Goal: Information Seeking & Learning: Learn about a topic

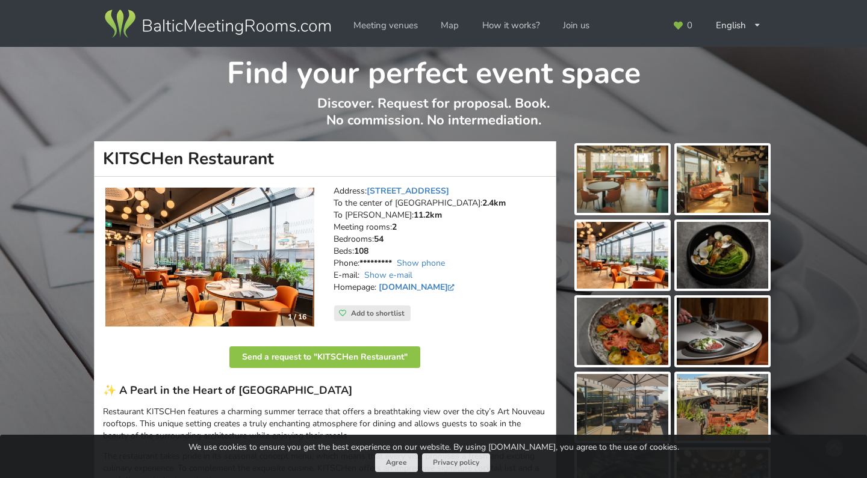
scroll to position [1, 0]
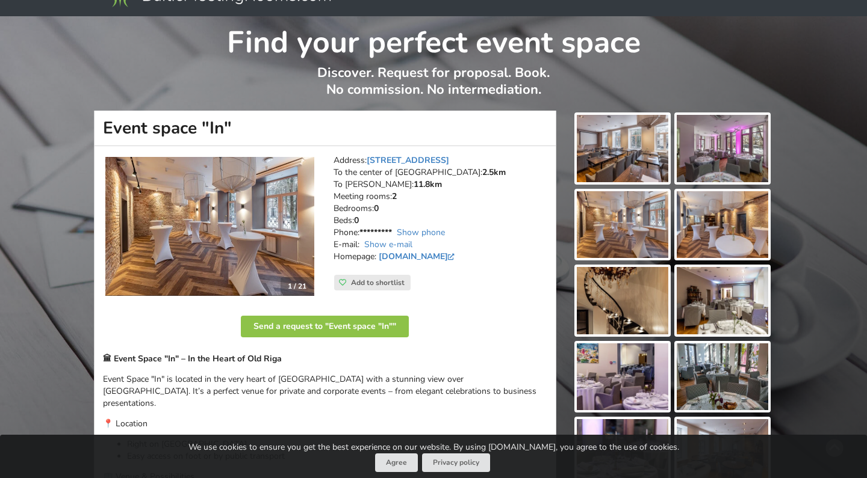
scroll to position [32, 0]
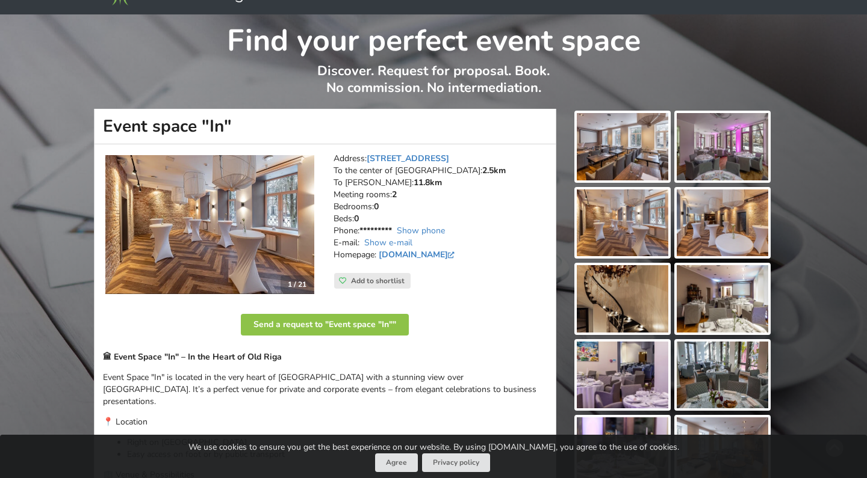
click at [286, 209] on img at bounding box center [209, 225] width 209 height 140
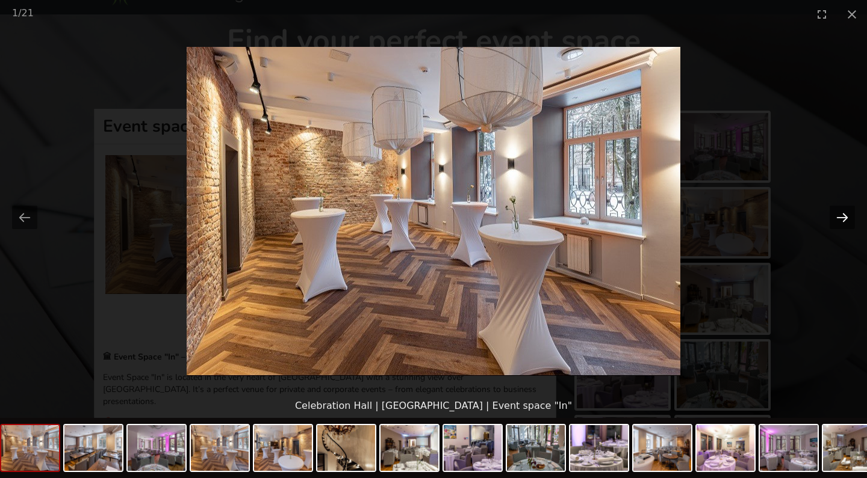
click at [833, 217] on button "Next slide" at bounding box center [841, 217] width 25 height 23
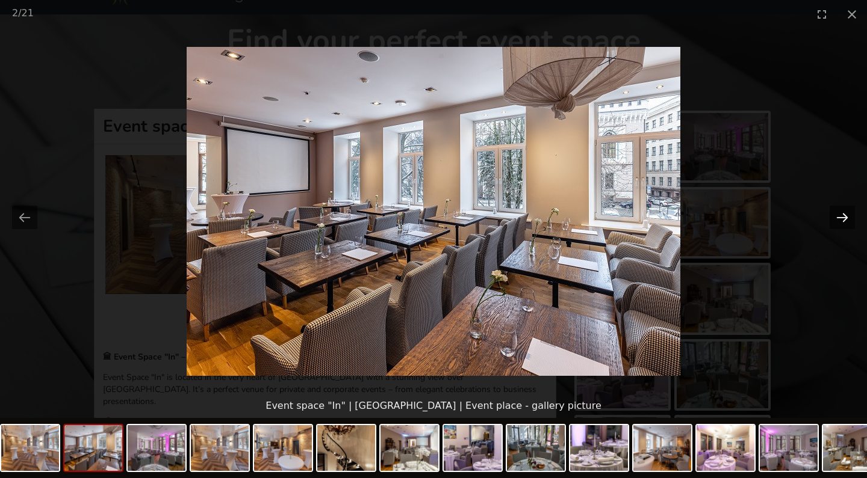
click at [833, 217] on button "Next slide" at bounding box center [841, 217] width 25 height 23
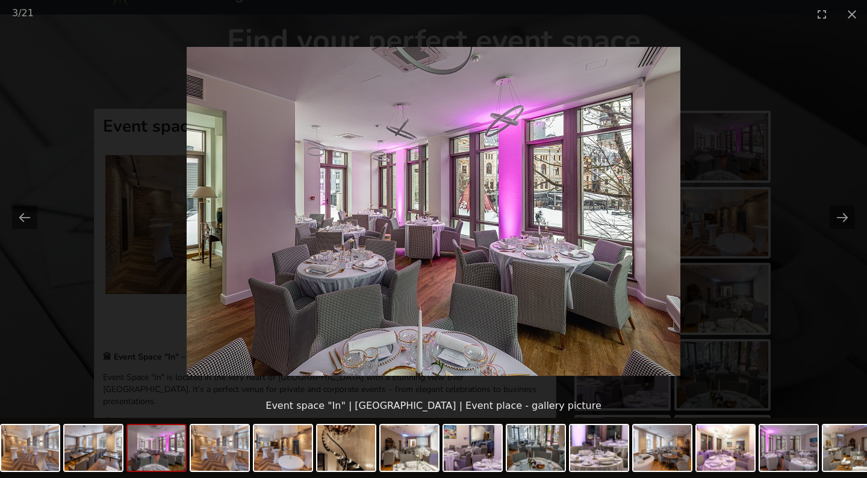
click at [827, 184] on picture at bounding box center [433, 211] width 867 height 366
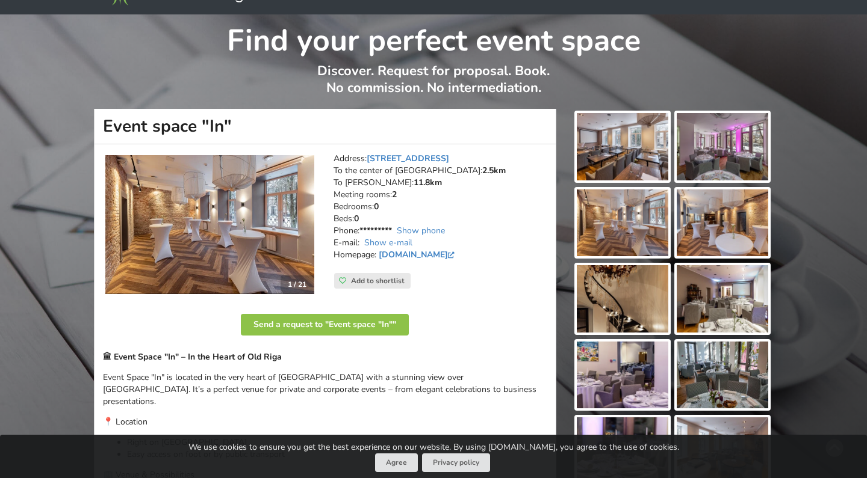
click at [749, 149] on img at bounding box center [721, 146] width 91 height 67
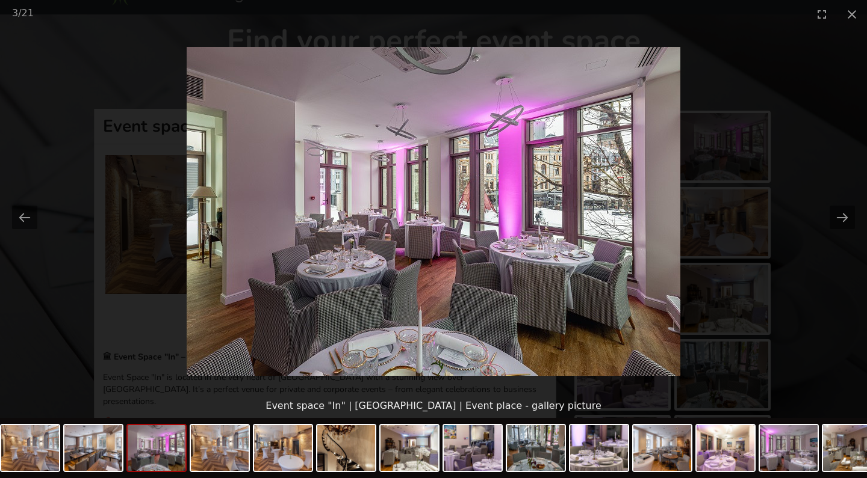
click at [815, 120] on picture at bounding box center [433, 211] width 867 height 366
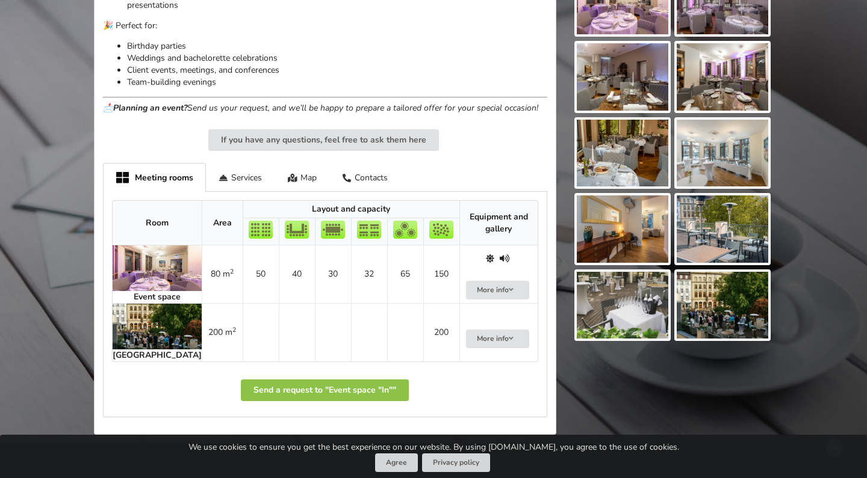
scroll to position [562, 0]
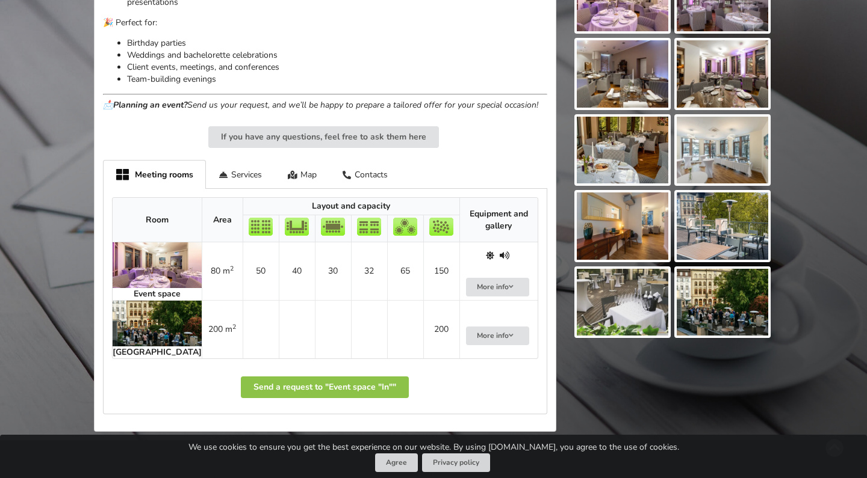
click at [699, 295] on img at bounding box center [721, 302] width 91 height 67
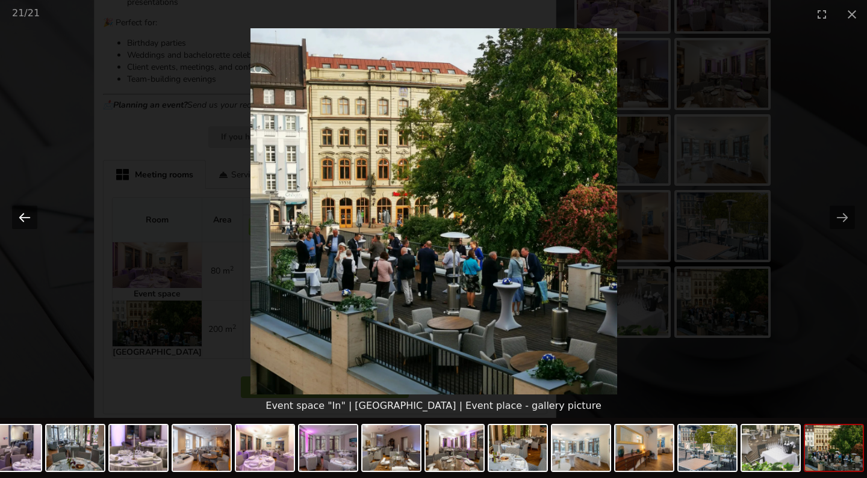
click at [19, 218] on button "Previous slide" at bounding box center [24, 217] width 25 height 23
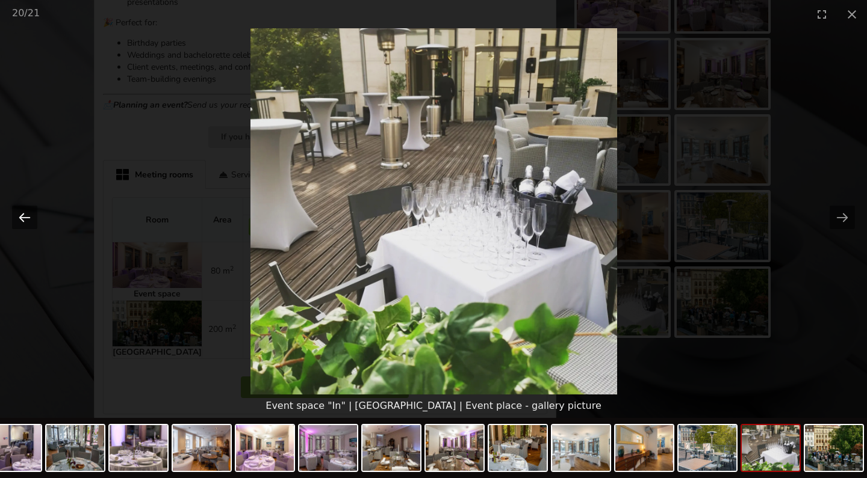
click at [19, 218] on button "Previous slide" at bounding box center [24, 217] width 25 height 23
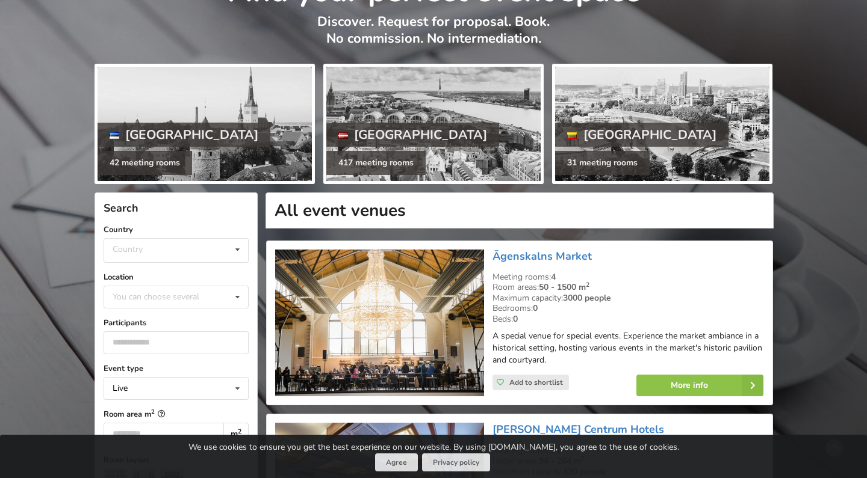
scroll to position [104, 0]
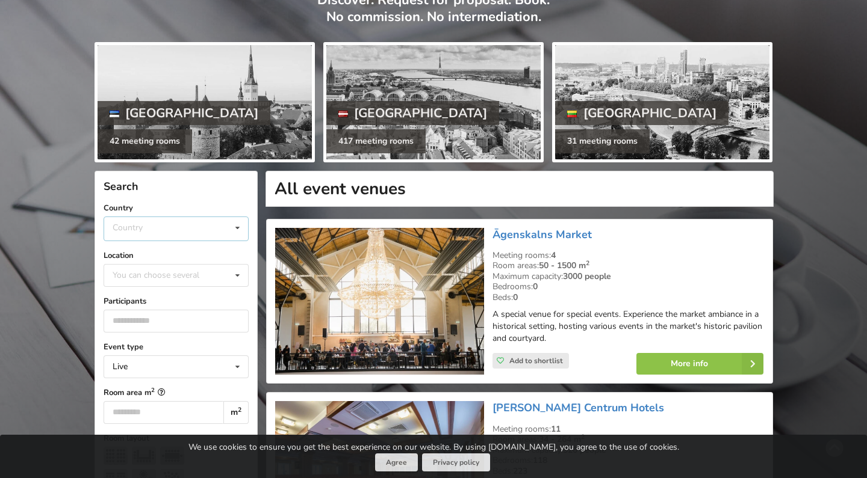
click at [170, 232] on div "Country Estonia Latvia Lithuania" at bounding box center [176, 229] width 145 height 25
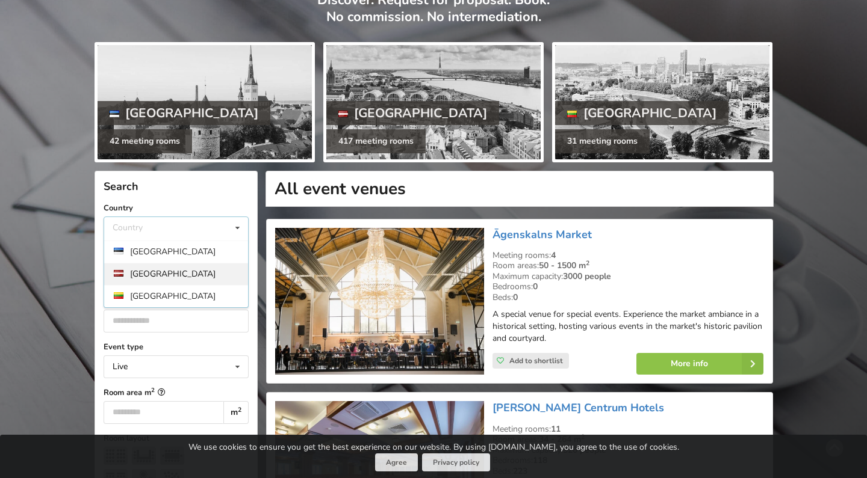
click at [155, 265] on div "[GEOGRAPHIC_DATA]" at bounding box center [176, 274] width 144 height 22
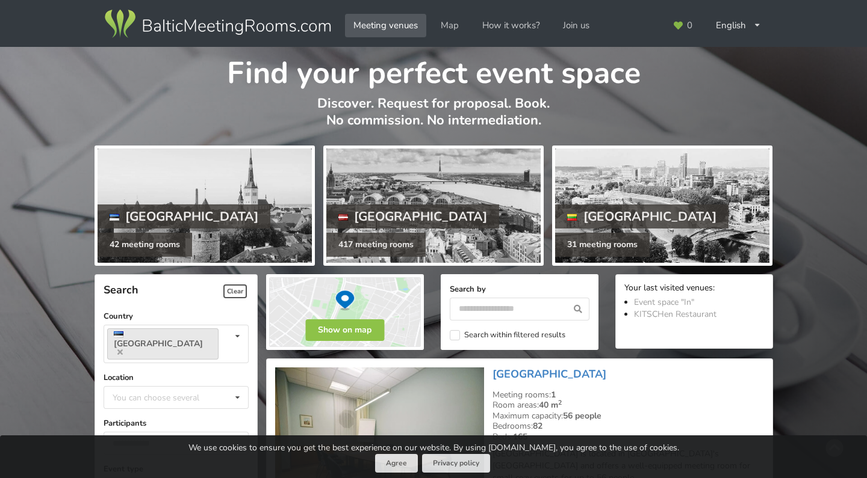
scroll to position [97, 0]
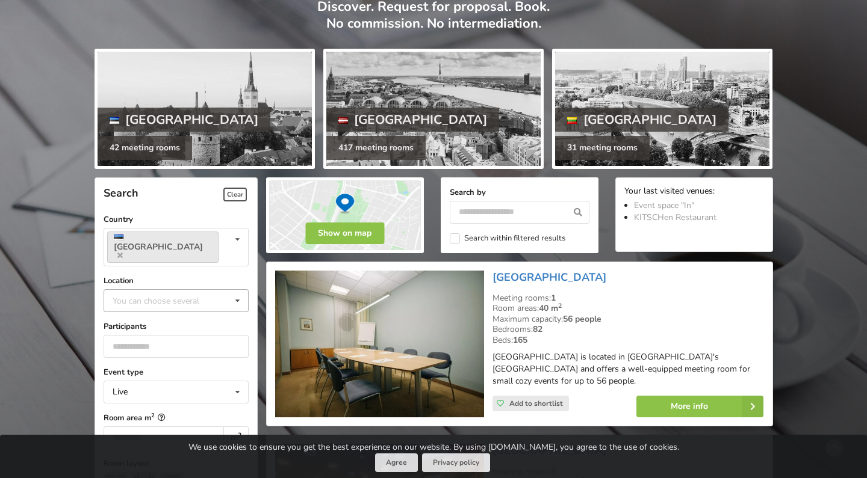
click at [177, 295] on div "You can choose several Pärnu County Tallinn Pärnu Kaelase" at bounding box center [176, 300] width 145 height 23
click at [190, 241] on div "Estonia Country Estonia Latvia Lithuania" at bounding box center [176, 247] width 145 height 39
click at [146, 266] on div "[GEOGRAPHIC_DATA]" at bounding box center [176, 277] width 144 height 22
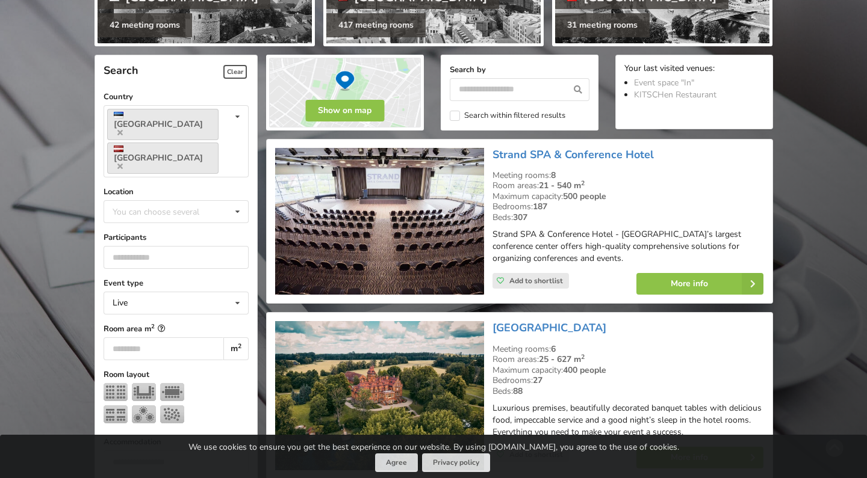
scroll to position [269, 0]
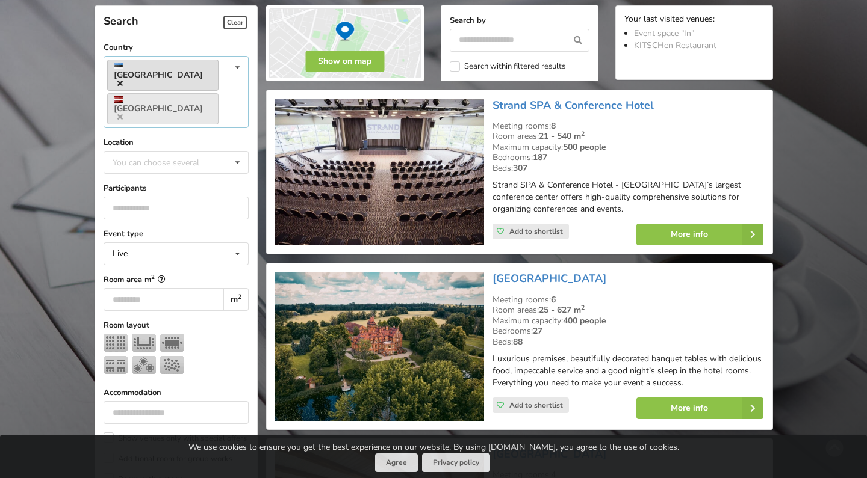
click at [123, 79] on icon at bounding box center [119, 83] width 5 height 8
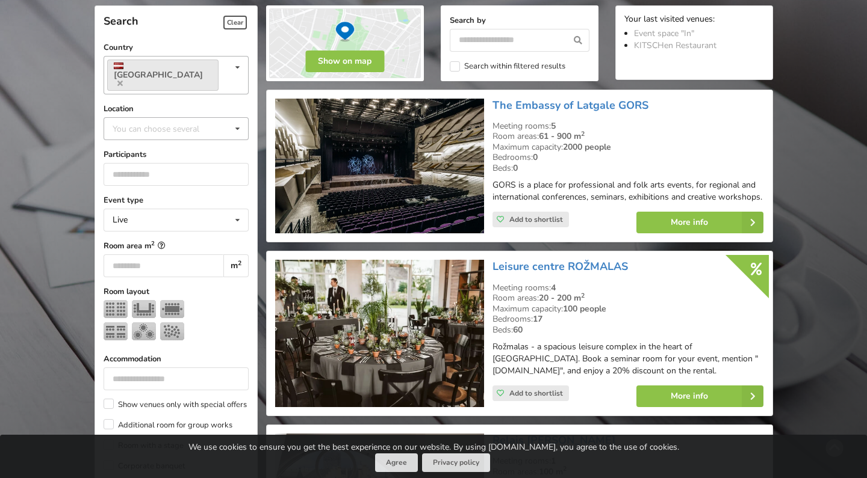
click at [158, 122] on div "You can choose several" at bounding box center [168, 129] width 117 height 14
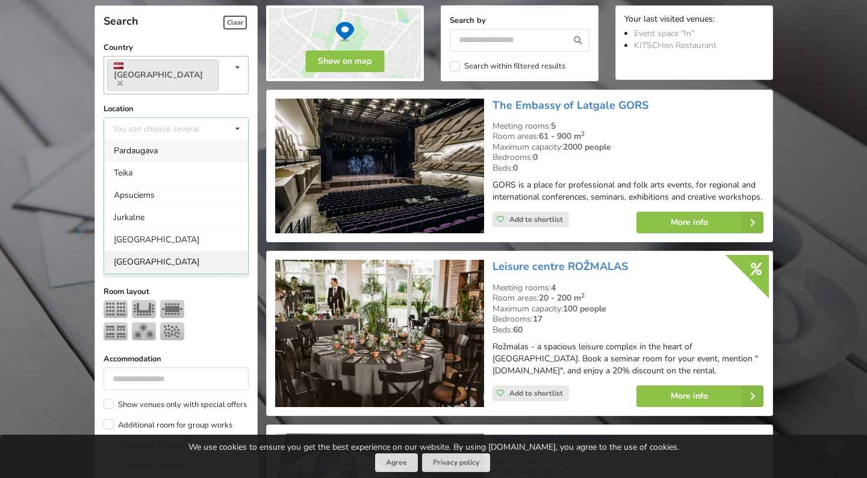
click at [140, 251] on div "Riga" at bounding box center [176, 262] width 144 height 22
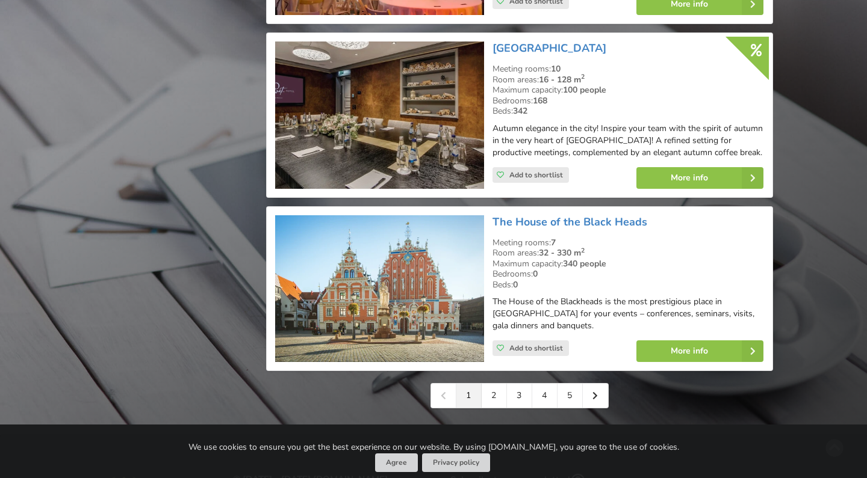
scroll to position [2621, 0]
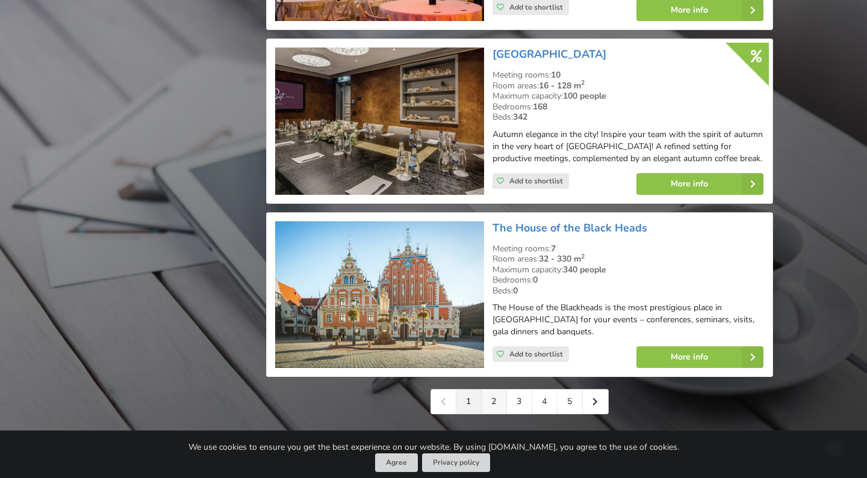
click at [495, 390] on link "2" at bounding box center [493, 402] width 25 height 24
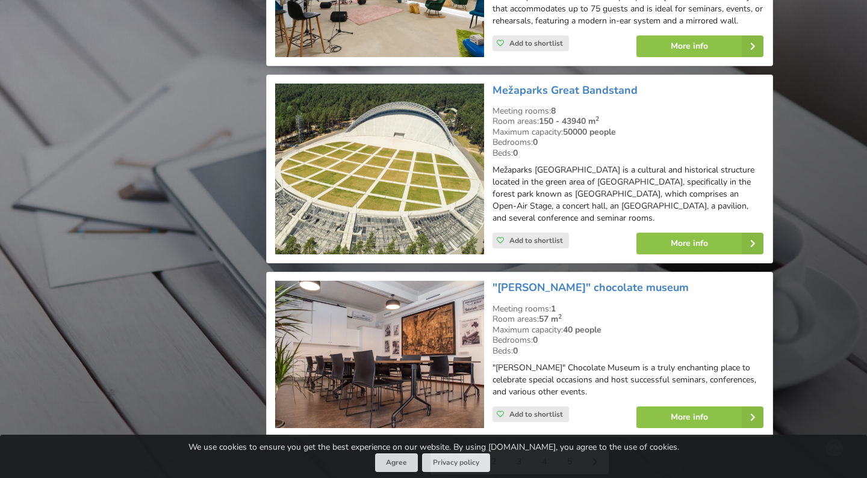
scroll to position [2665, 0]
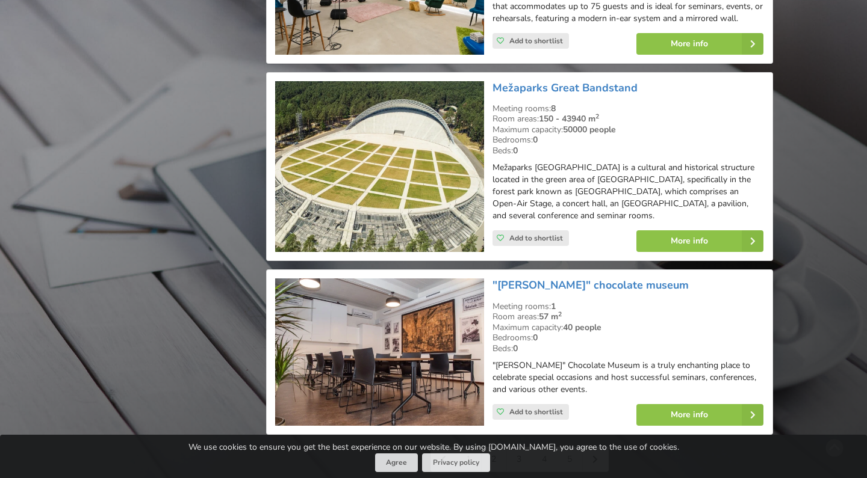
click at [516, 448] on link "3" at bounding box center [519, 460] width 25 height 24
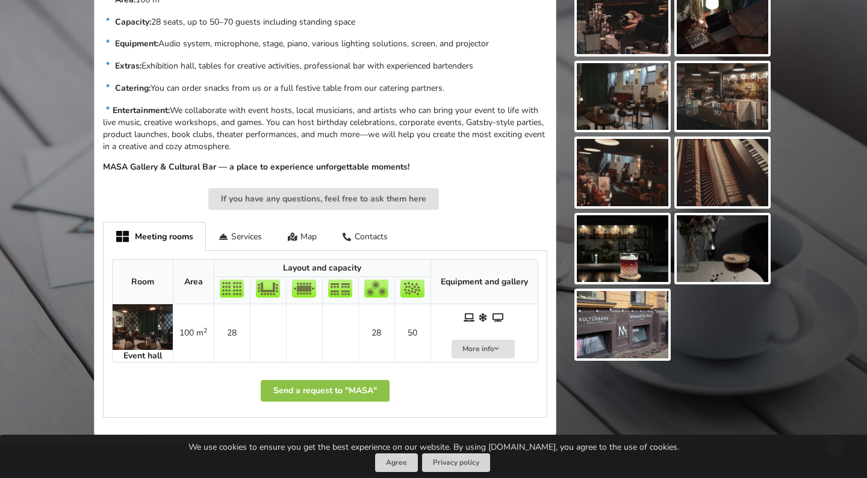
scroll to position [465, 0]
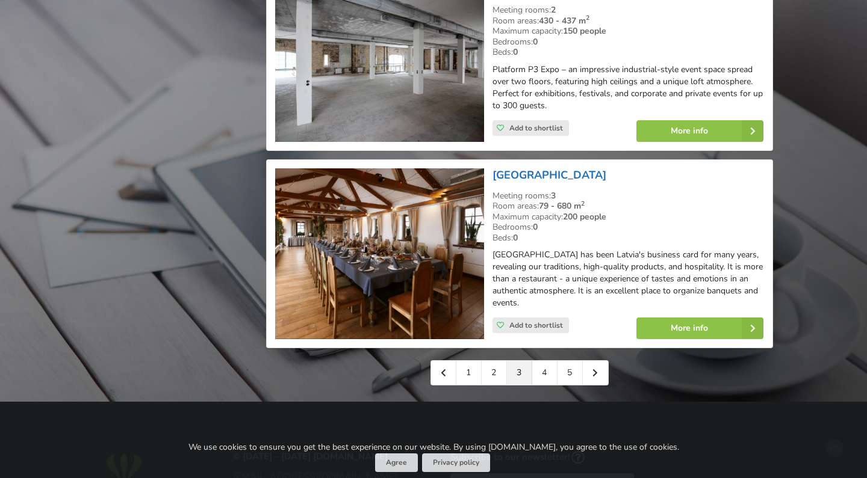
scroll to position [2737, 0]
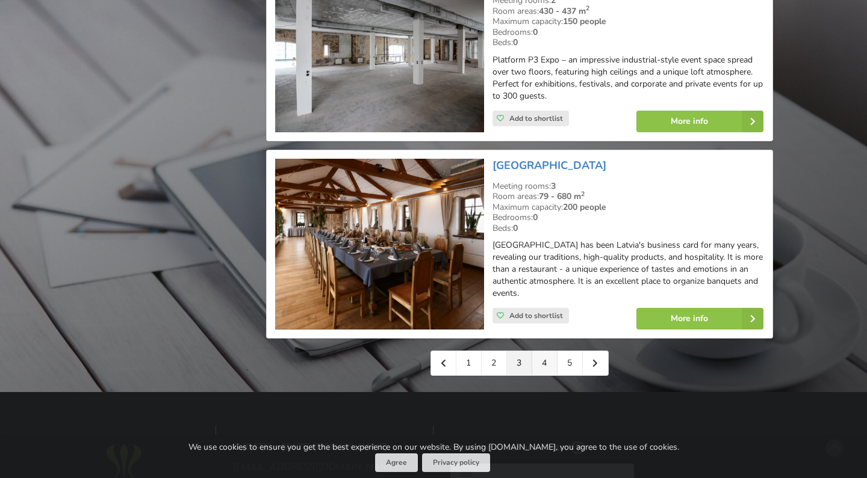
click at [539, 351] on link "4" at bounding box center [544, 363] width 25 height 24
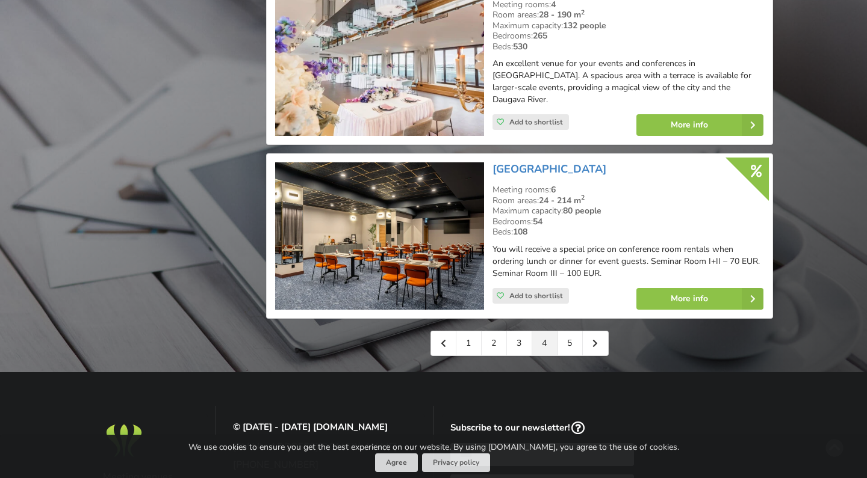
scroll to position [2700, 0]
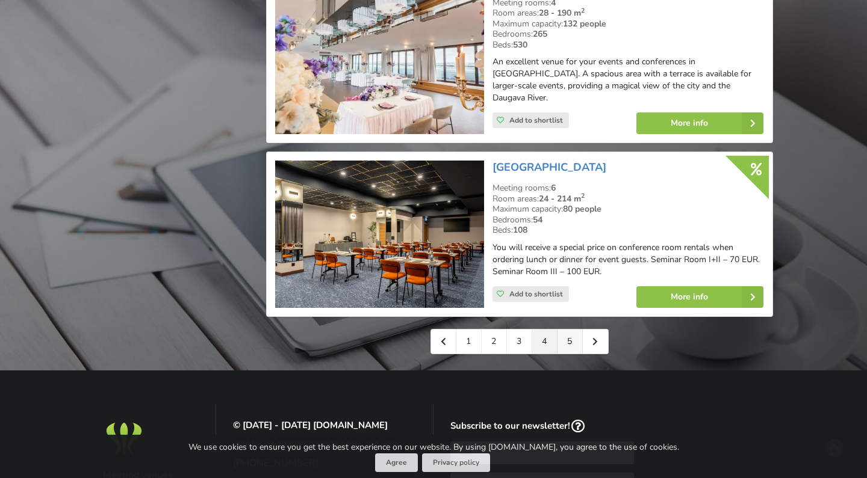
click at [572, 330] on link "5" at bounding box center [569, 342] width 25 height 24
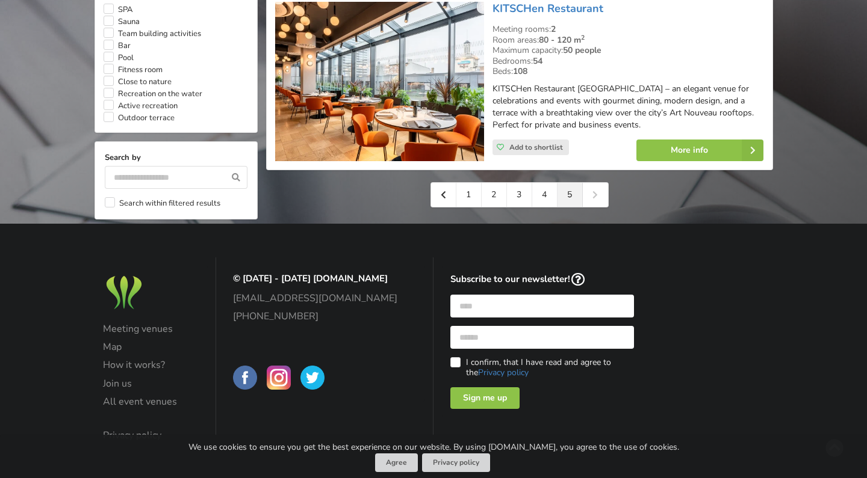
scroll to position [1084, 0]
